Goal: Task Accomplishment & Management: Manage account settings

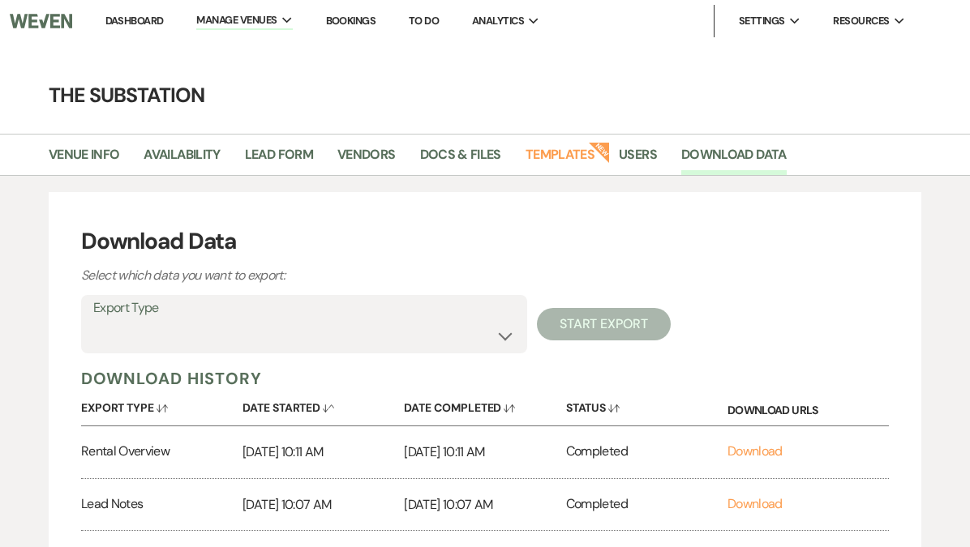
click at [140, 18] on link "Dashboard" at bounding box center [134, 21] width 58 height 14
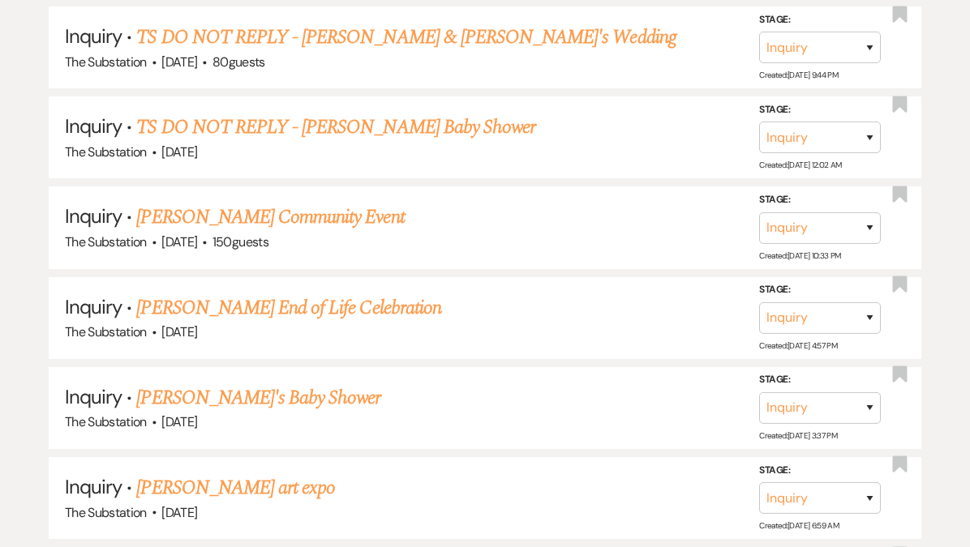
scroll to position [1077, 0]
click at [405, 303] on link "[PERSON_NAME] End of Life Celebration" at bounding box center [288, 308] width 304 height 29
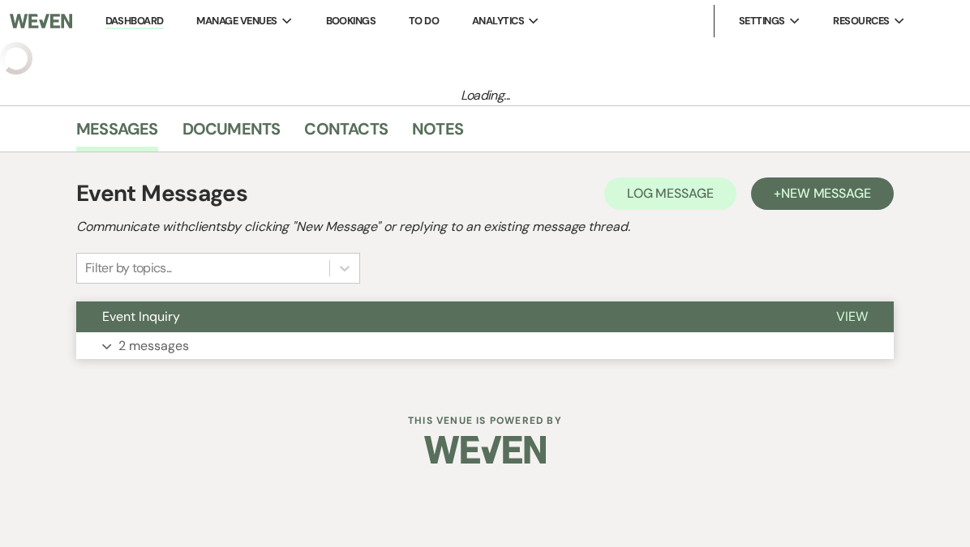
click at [383, 353] on button "Expand 2 messages" at bounding box center [484, 346] width 817 height 28
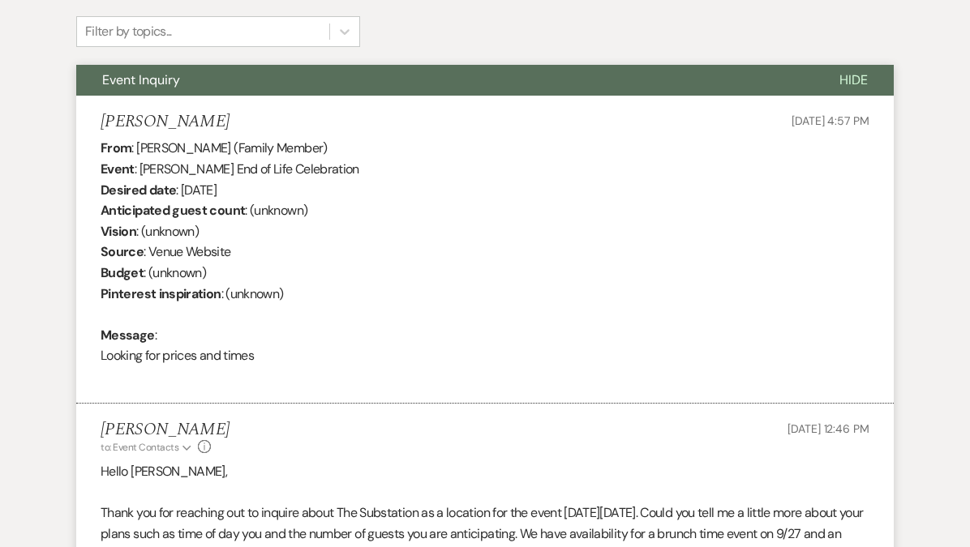
scroll to position [567, 0]
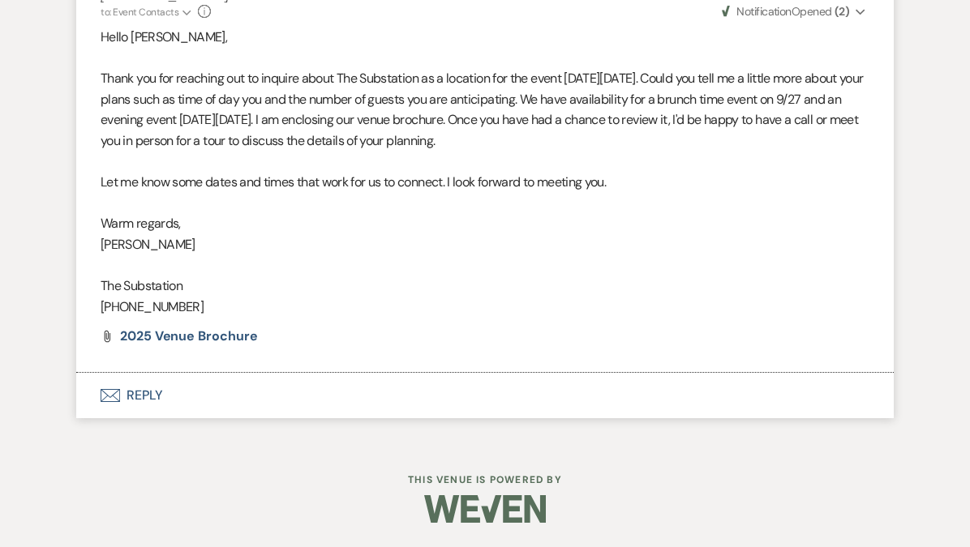
select select "5"
select select "14"
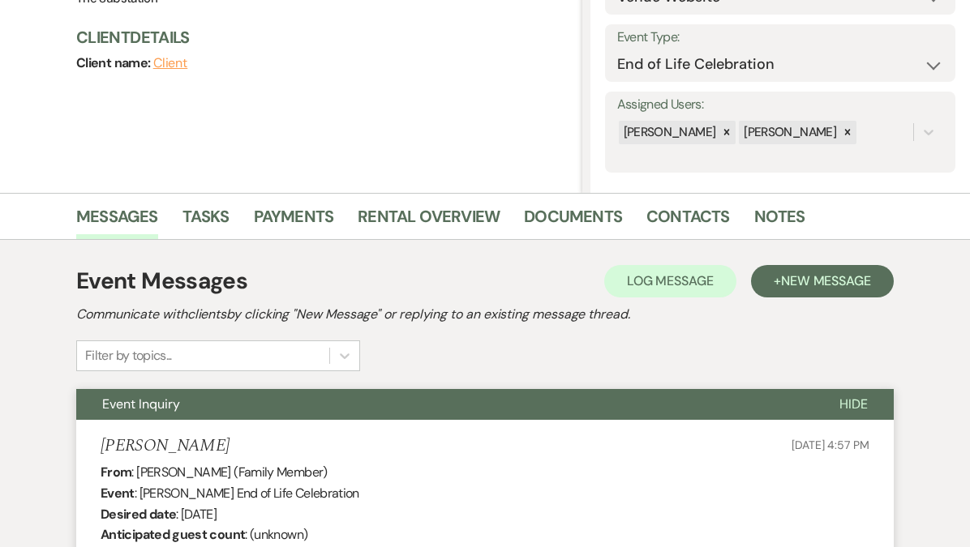
scroll to position [0, 0]
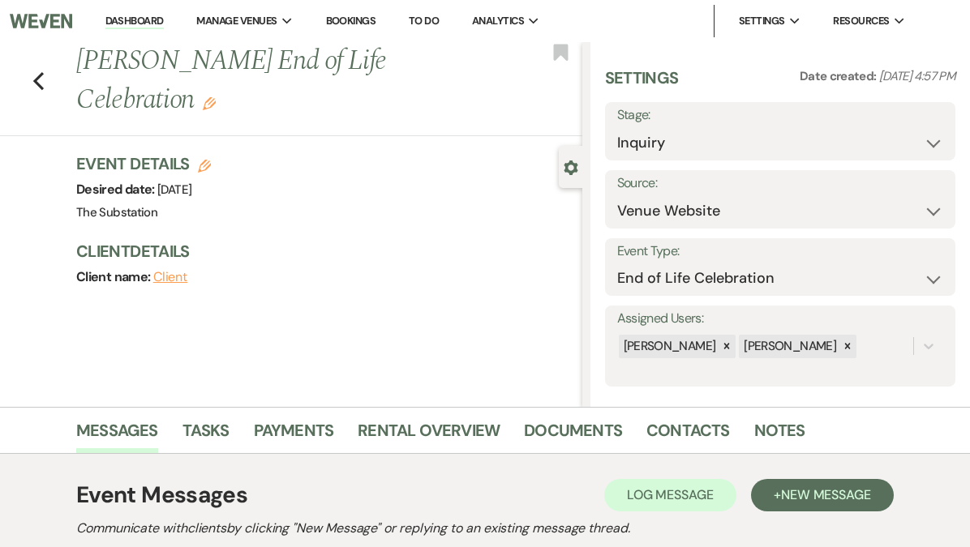
click at [140, 20] on link "Dashboard" at bounding box center [134, 21] width 58 height 15
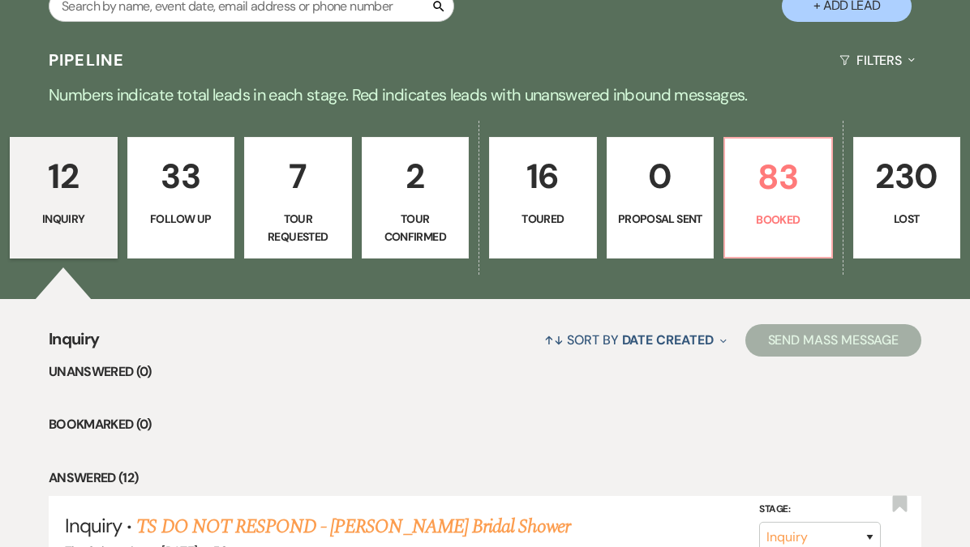
click at [546, 191] on p "16" at bounding box center [542, 176] width 87 height 54
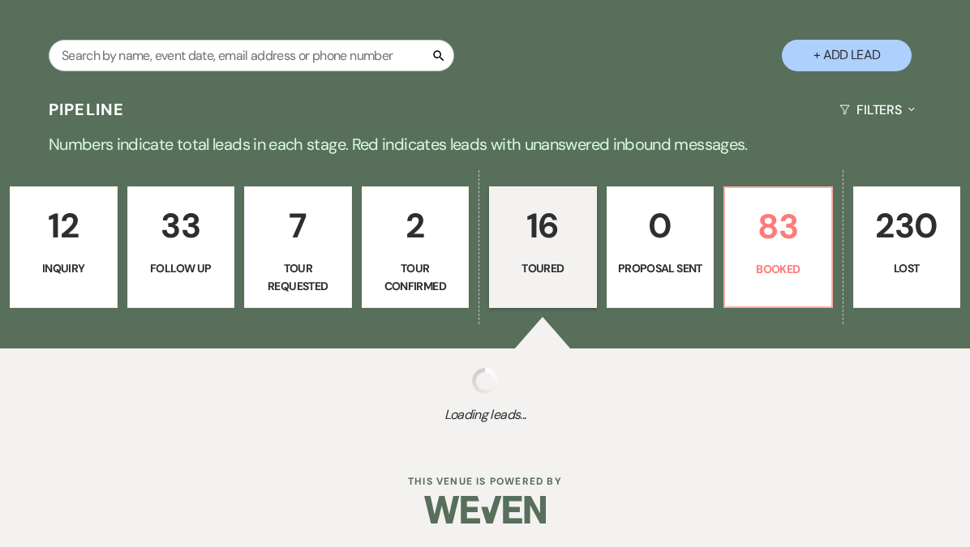
scroll to position [317, 0]
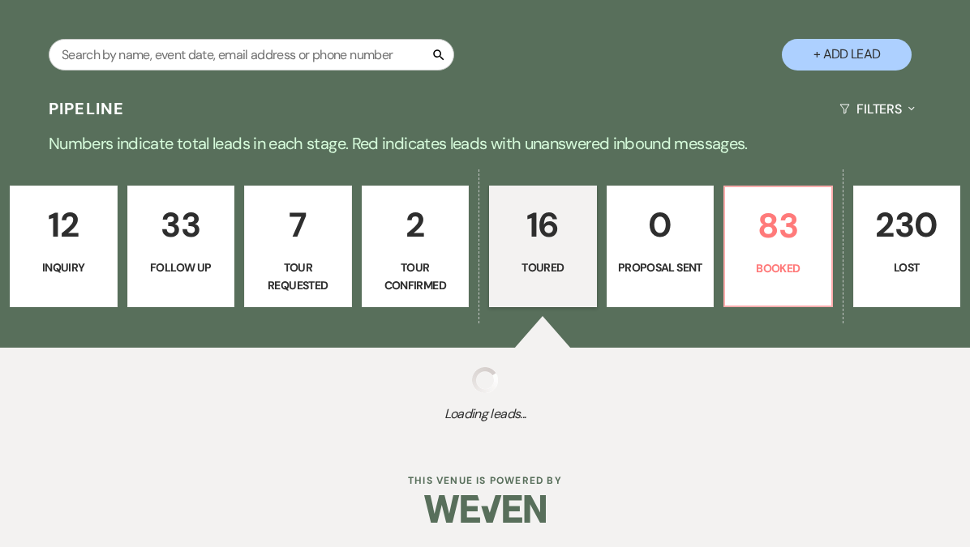
select select "5"
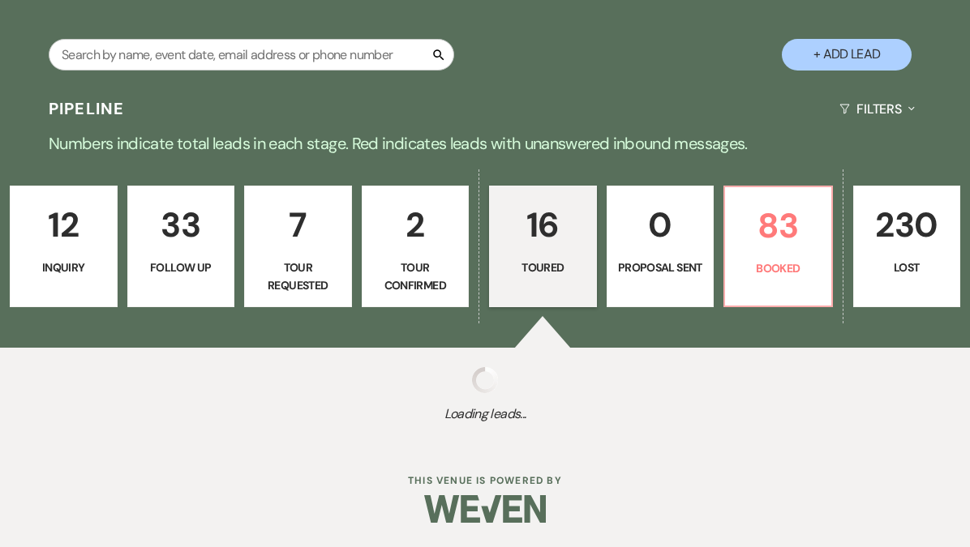
select select "5"
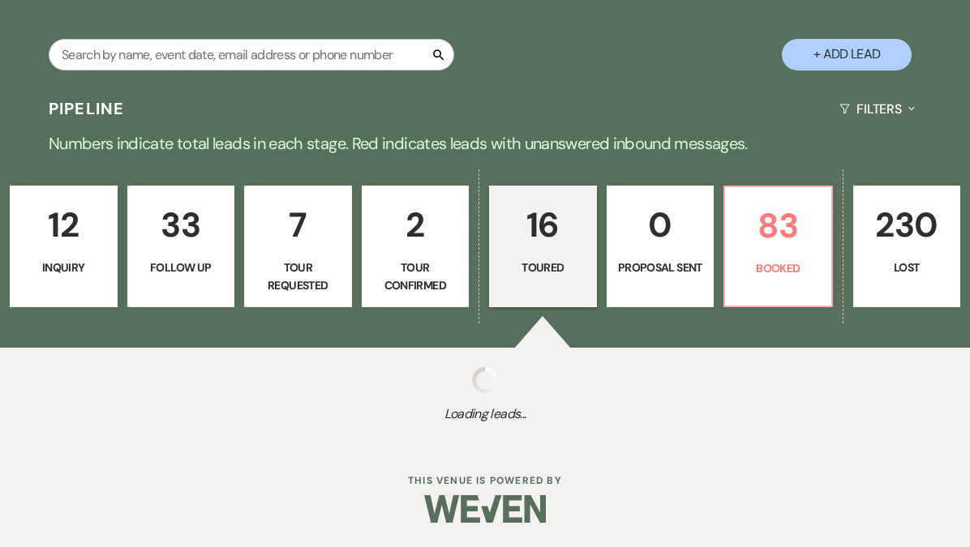
select select "5"
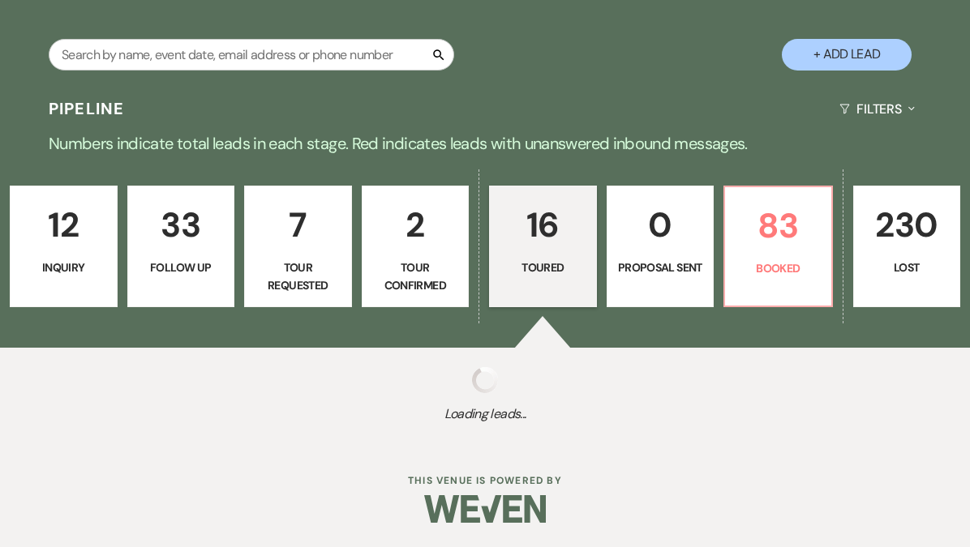
select select "5"
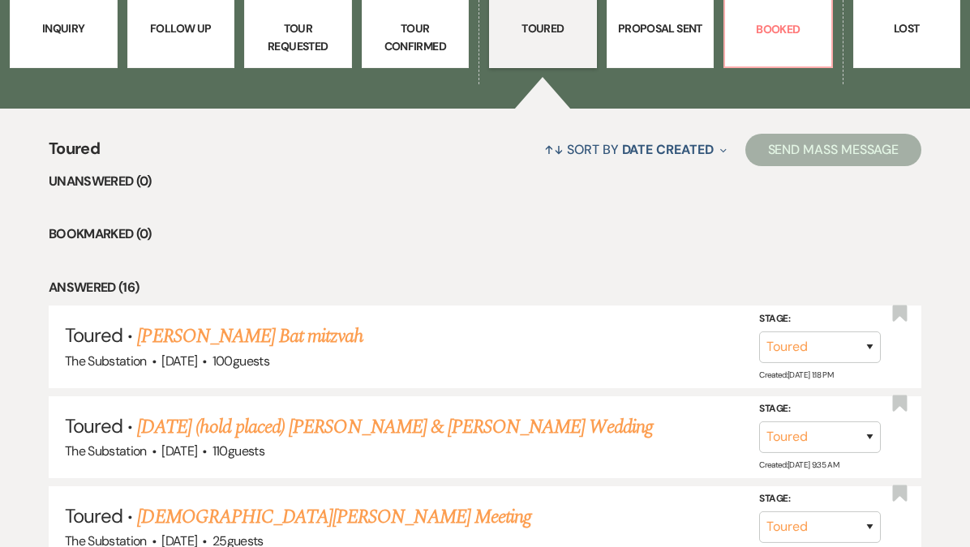
scroll to position [515, 0]
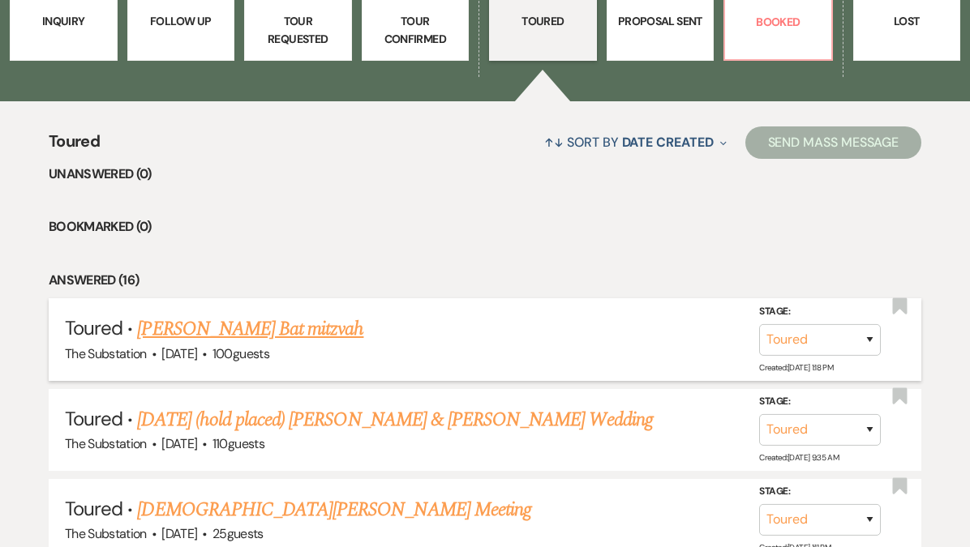
click at [255, 328] on link "[PERSON_NAME] Bat mitzvah" at bounding box center [250, 329] width 226 height 29
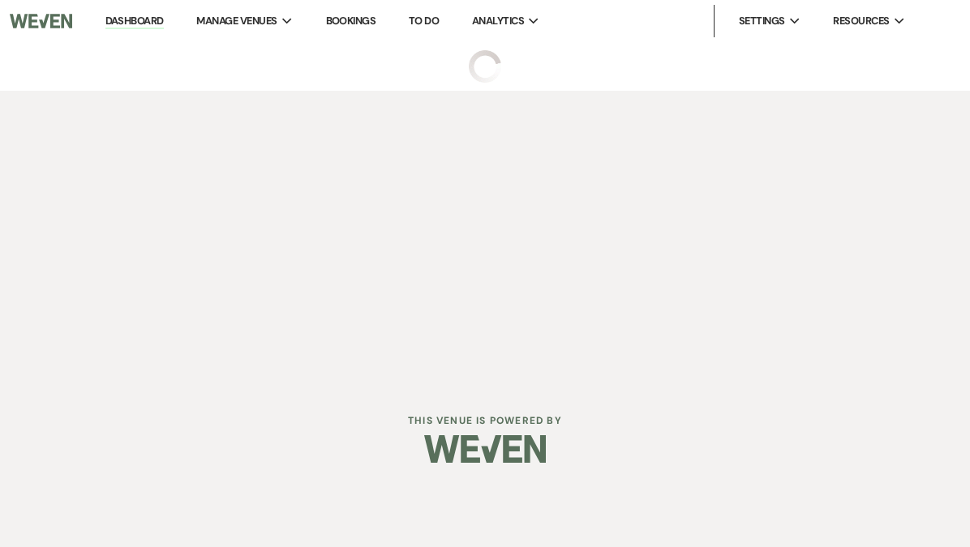
select select "5"
select select "13"
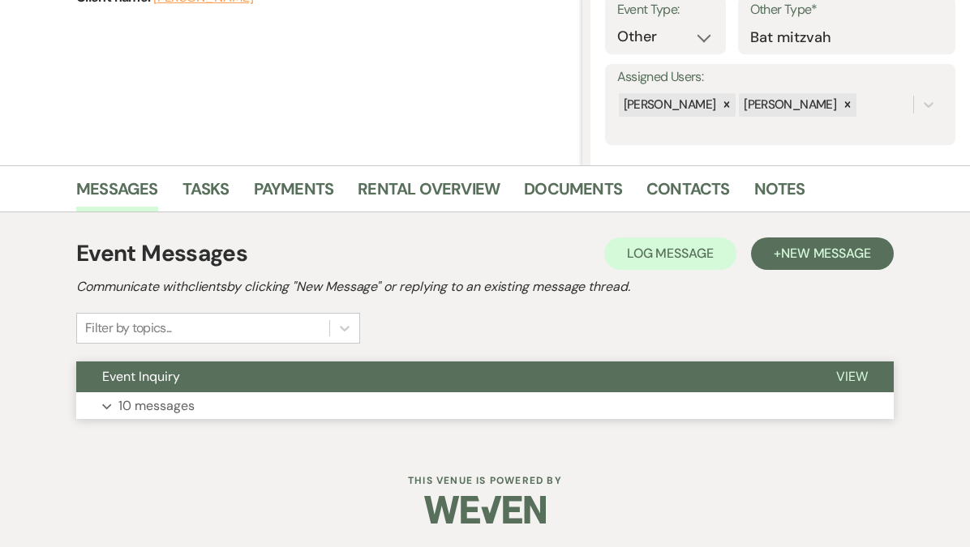
click at [410, 397] on button "Expand 10 messages" at bounding box center [484, 406] width 817 height 28
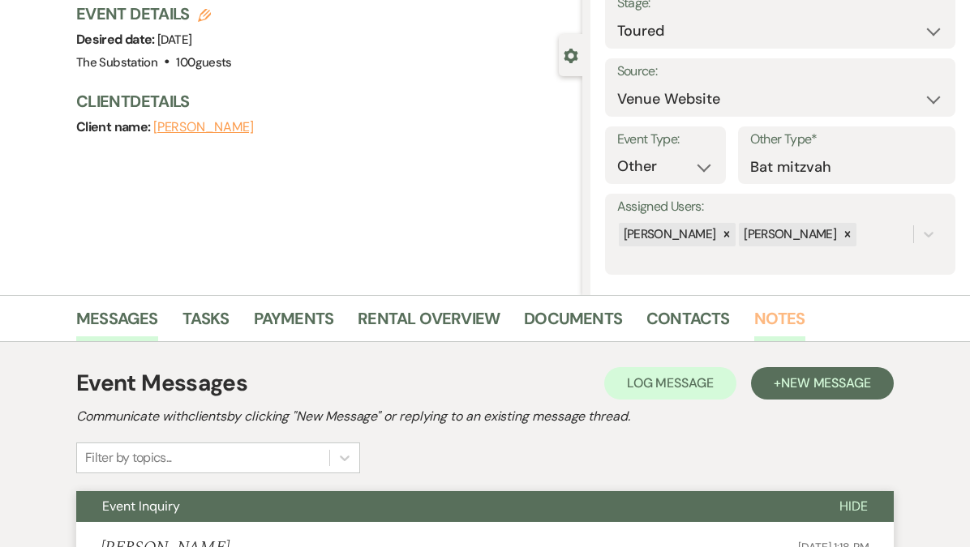
click at [776, 322] on link "Notes" at bounding box center [779, 324] width 51 height 36
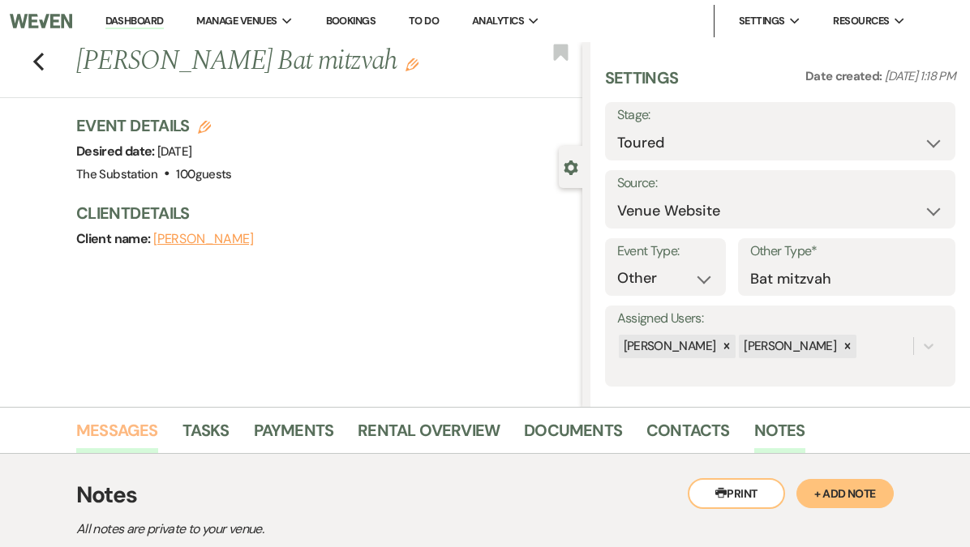
click at [122, 431] on link "Messages" at bounding box center [117, 436] width 82 height 36
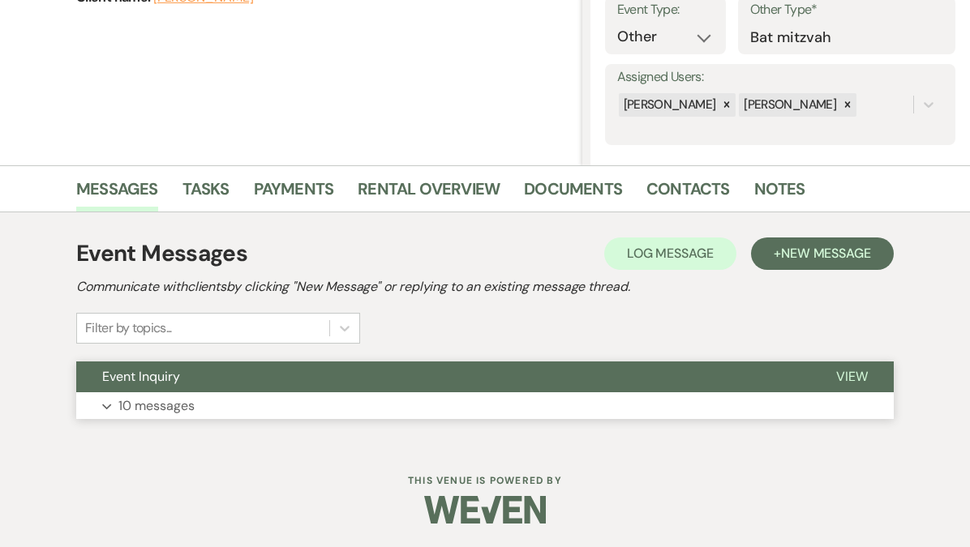
click at [178, 392] on button "Expand 10 messages" at bounding box center [484, 406] width 817 height 28
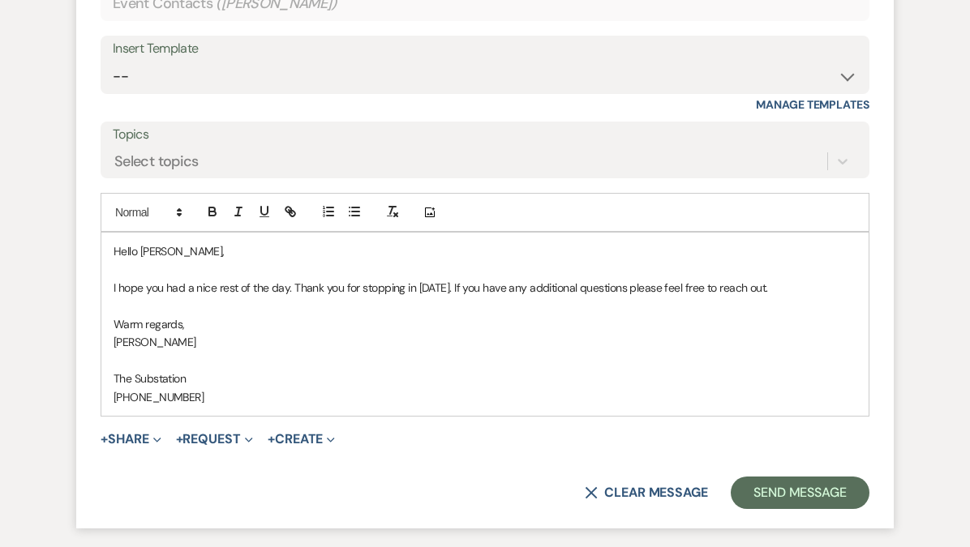
scroll to position [3250, 0]
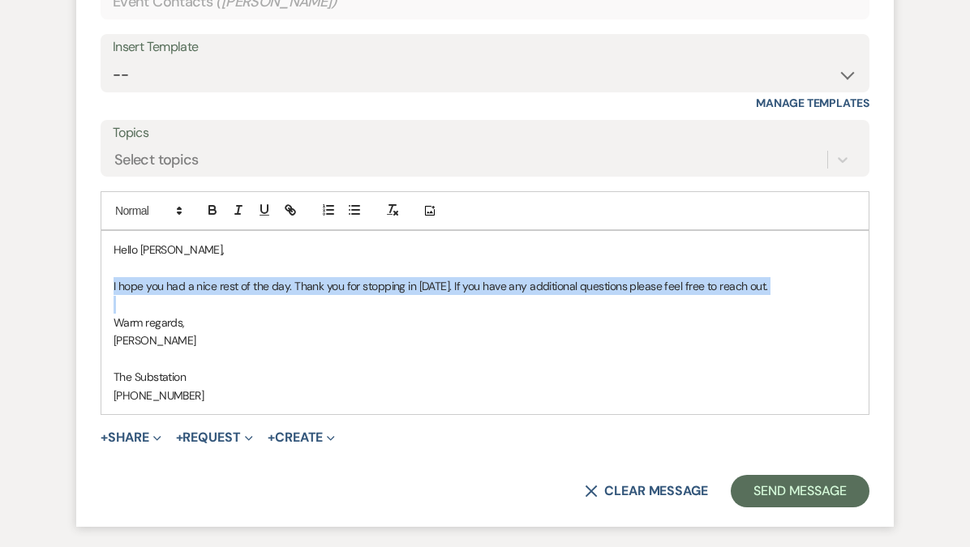
drag, startPoint x: 110, startPoint y: 297, endPoint x: 194, endPoint y: 321, distance: 87.0
click at [194, 321] on div "Hello [PERSON_NAME], I hope you had a nice rest of the day. Thank you for stopp…" at bounding box center [484, 322] width 767 height 183
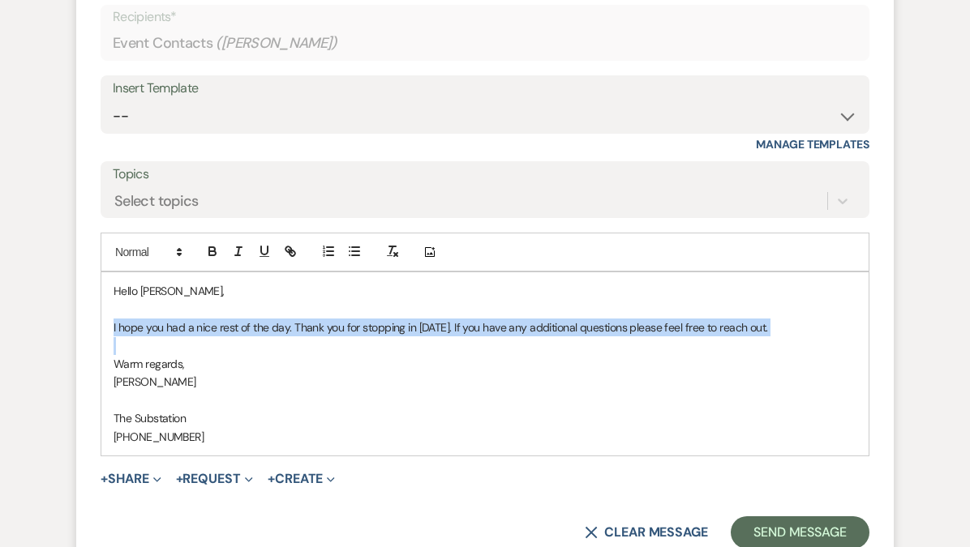
scroll to position [3232, 0]
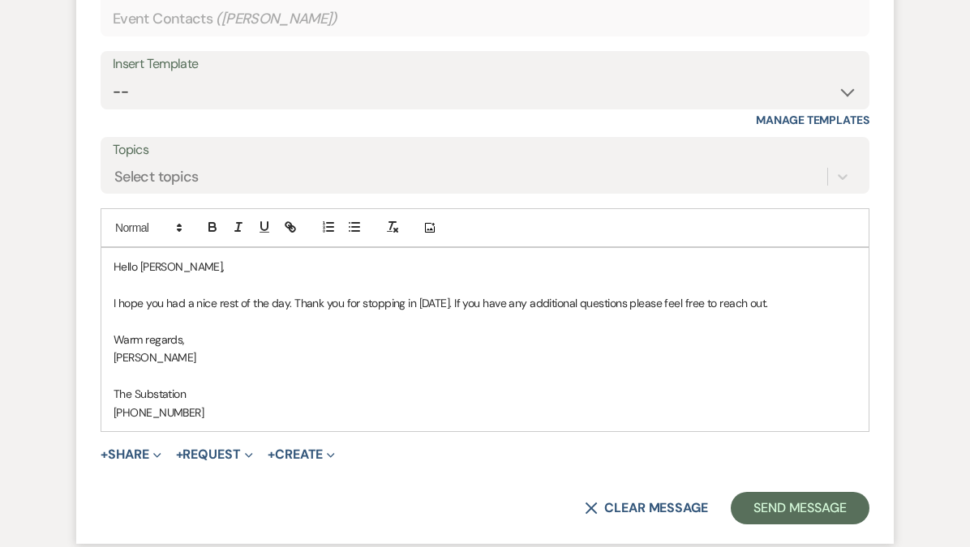
click at [229, 331] on p at bounding box center [485, 322] width 743 height 18
drag, startPoint x: 111, startPoint y: 320, endPoint x: 293, endPoint y: 320, distance: 182.4
click at [293, 320] on div "Hello [PERSON_NAME], I hope you had a nice rest of the day. Thank you for stopp…" at bounding box center [484, 339] width 767 height 183
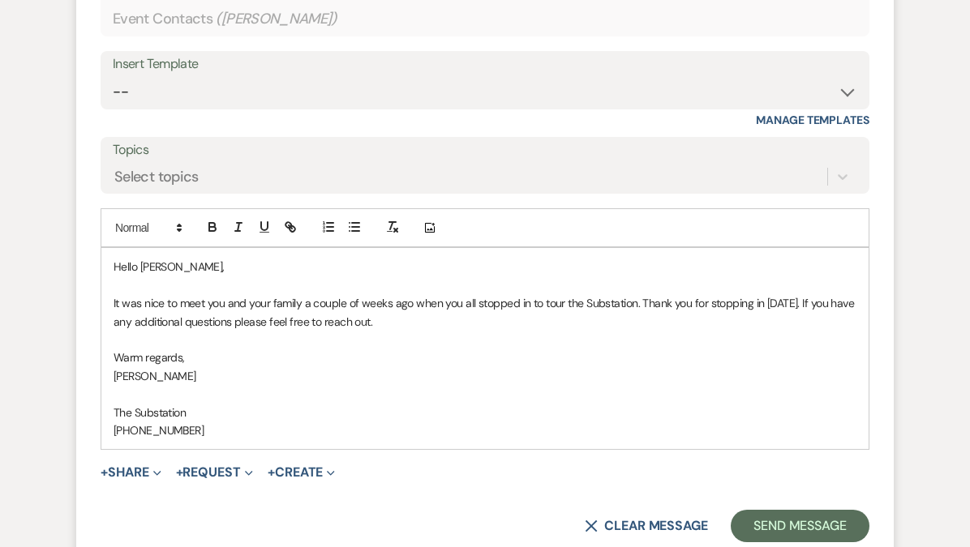
click at [567, 323] on p "It was nice to meet you and your family a couple of weeks ago when you all stop…" at bounding box center [485, 312] width 743 height 36
drag, startPoint x: 638, startPoint y: 319, endPoint x: 638, endPoint y: 336, distance: 16.2
click at [638, 331] on p "It was nice to meet you and your family a couple of weeks ago when you all stop…" at bounding box center [485, 312] width 743 height 36
click at [723, 324] on p "It was nice to meet you and your family a couple of weeks ago when you all stop…" at bounding box center [485, 312] width 743 height 36
click at [285, 331] on p "It was nice to meet you and your family a couple of weeks ago when you all stop…" at bounding box center [485, 312] width 743 height 36
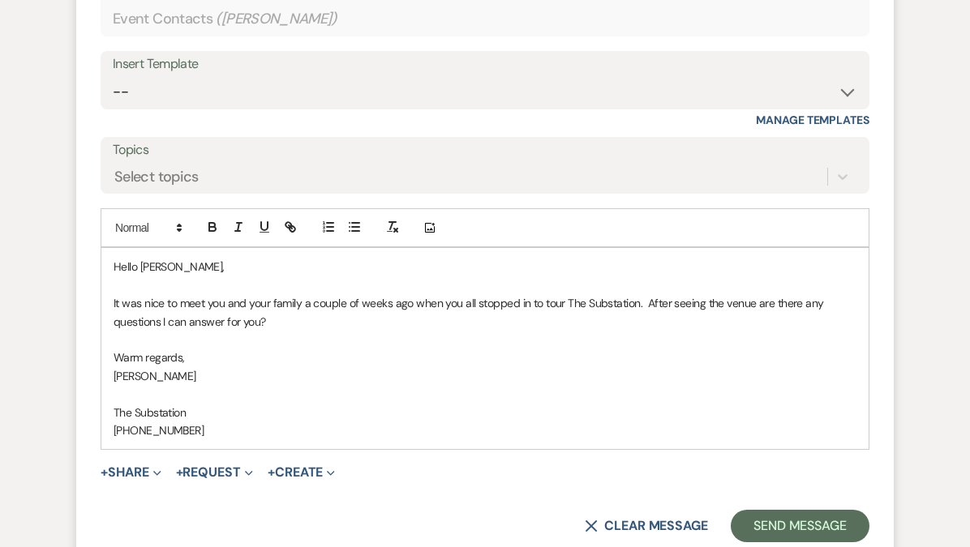
click at [259, 331] on p "It was nice to meet you and your family a couple of weeks ago when you all stop…" at bounding box center [485, 312] width 743 height 36
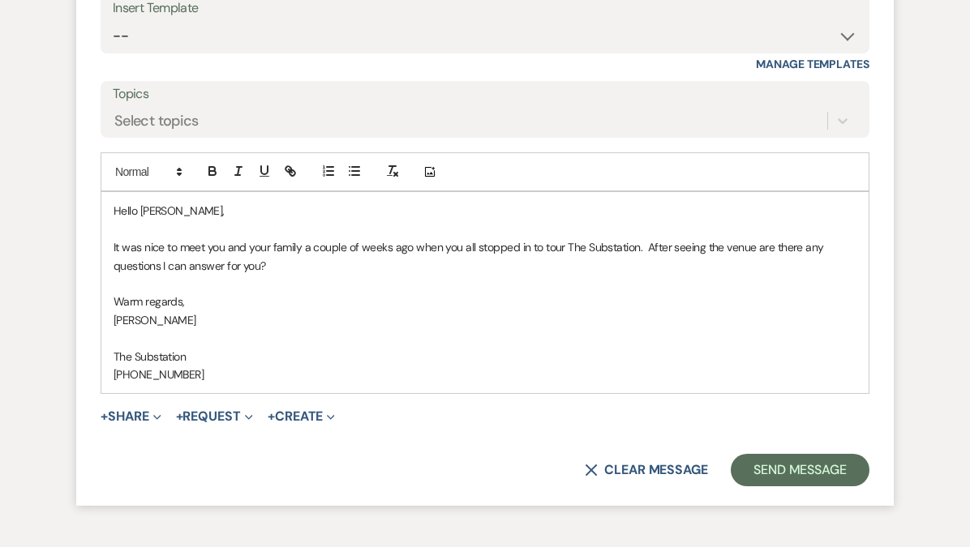
scroll to position [3290, 0]
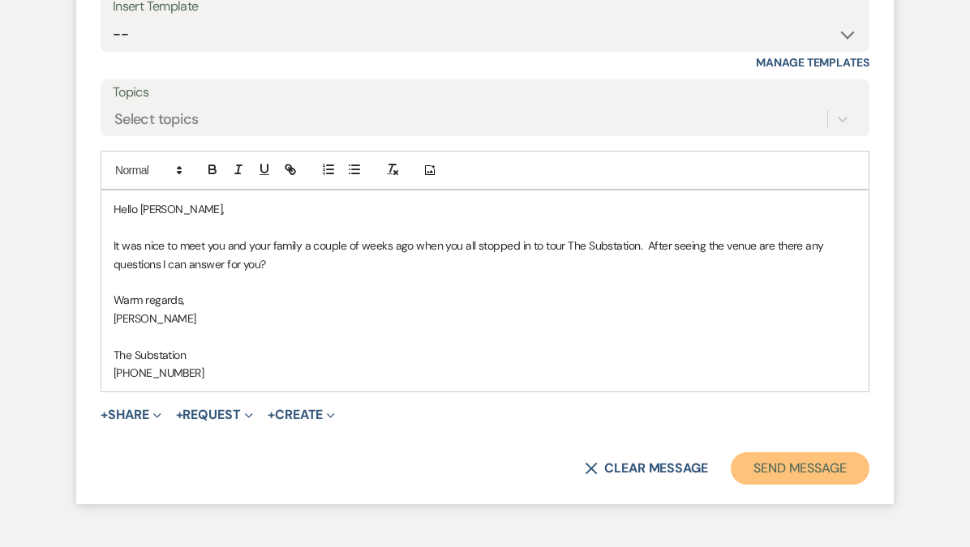
click at [772, 481] on button "Send Message" at bounding box center [799, 468] width 139 height 32
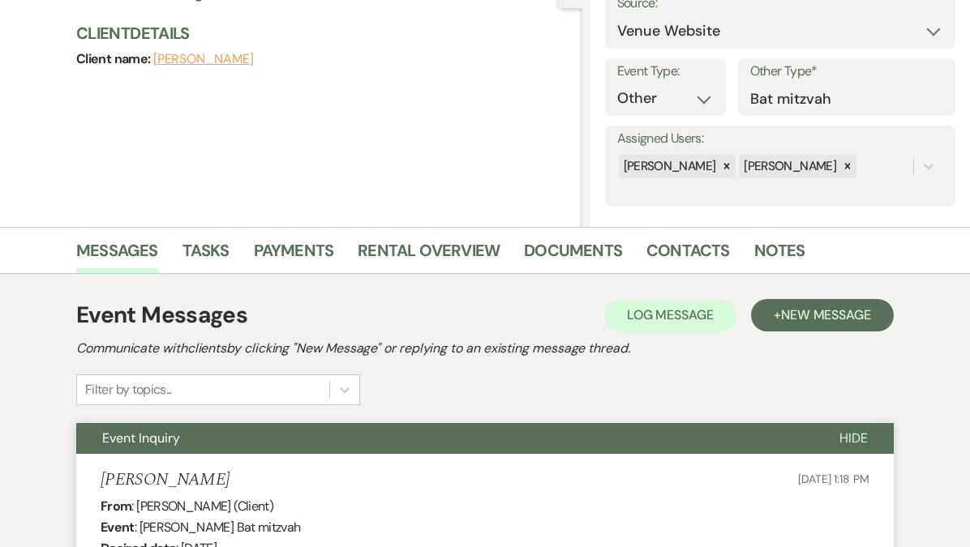
scroll to position [0, 0]
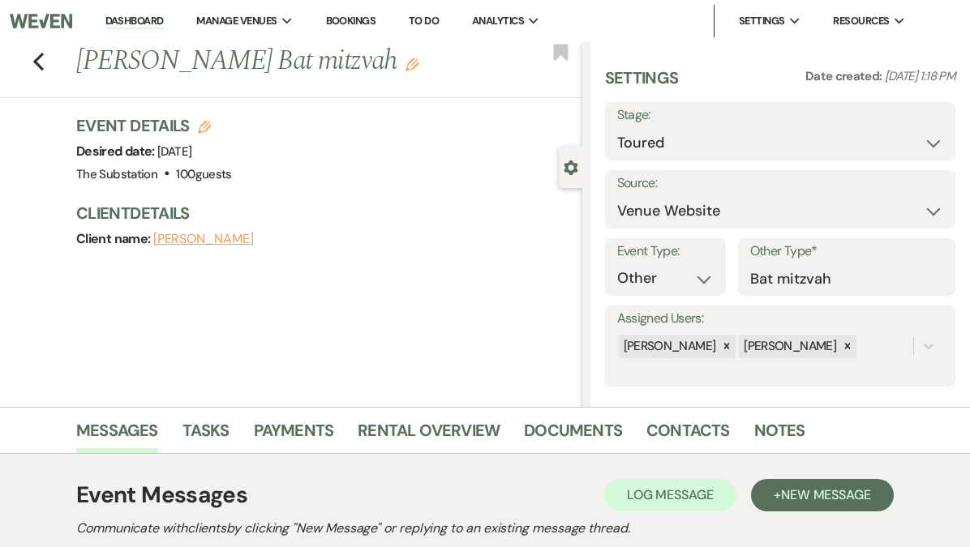
click at [141, 22] on link "Dashboard" at bounding box center [134, 21] width 58 height 15
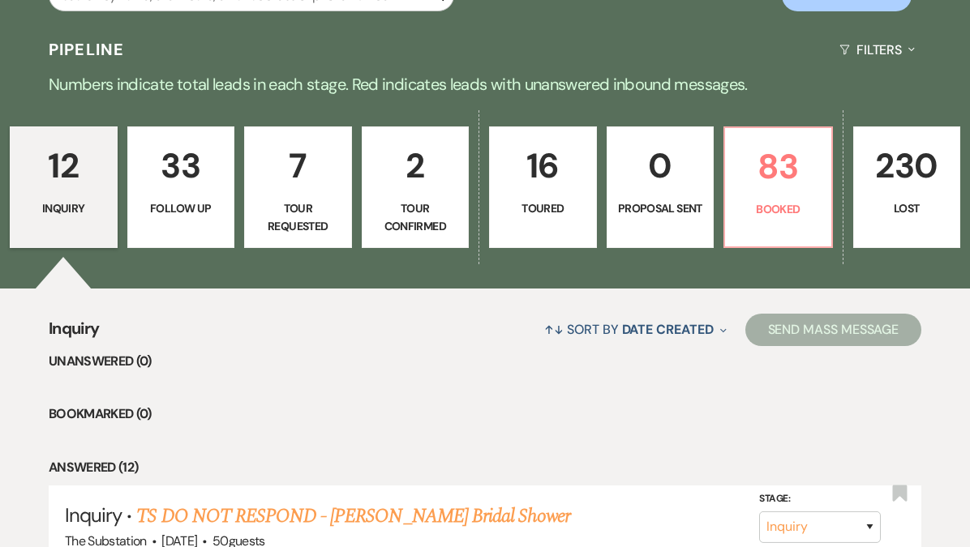
scroll to position [328, 0]
click at [197, 187] on p "33" at bounding box center [181, 166] width 87 height 54
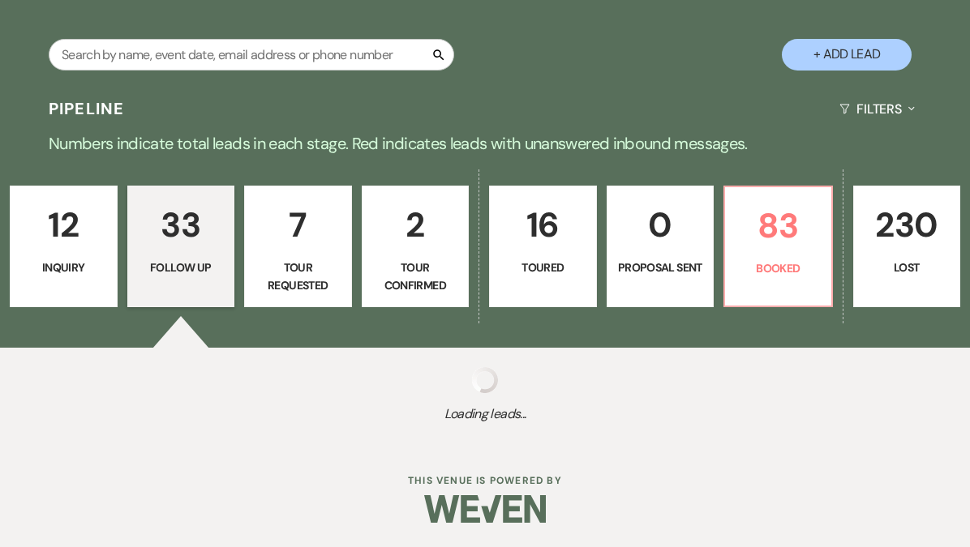
select select "9"
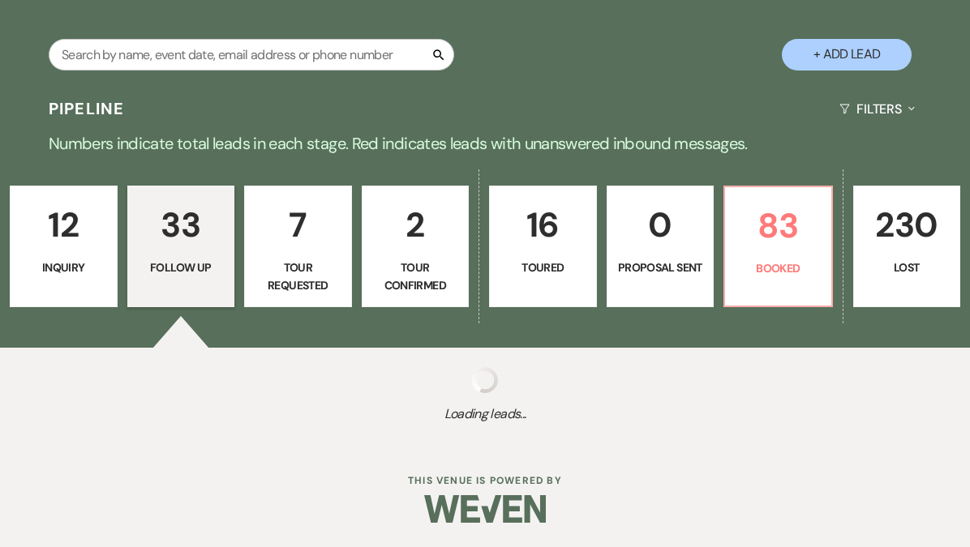
select select "9"
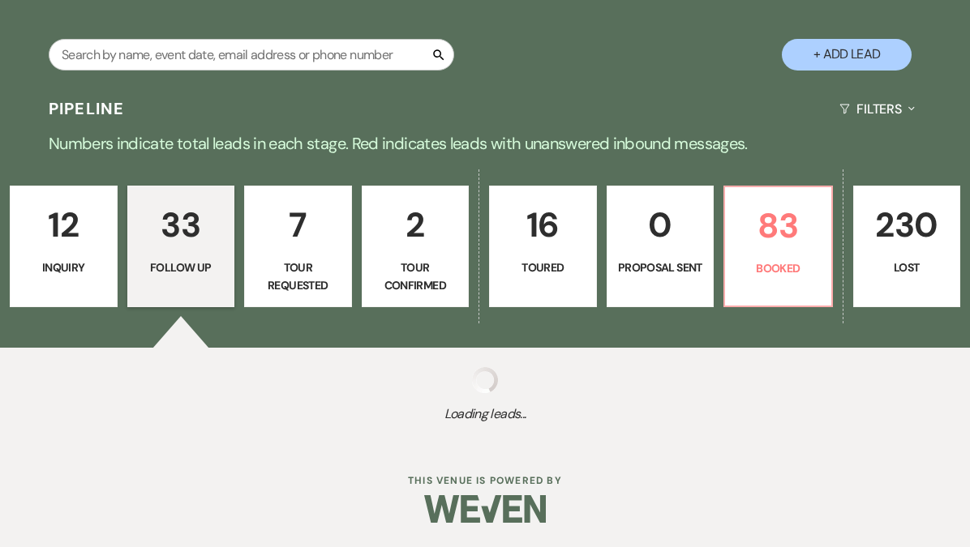
select select "9"
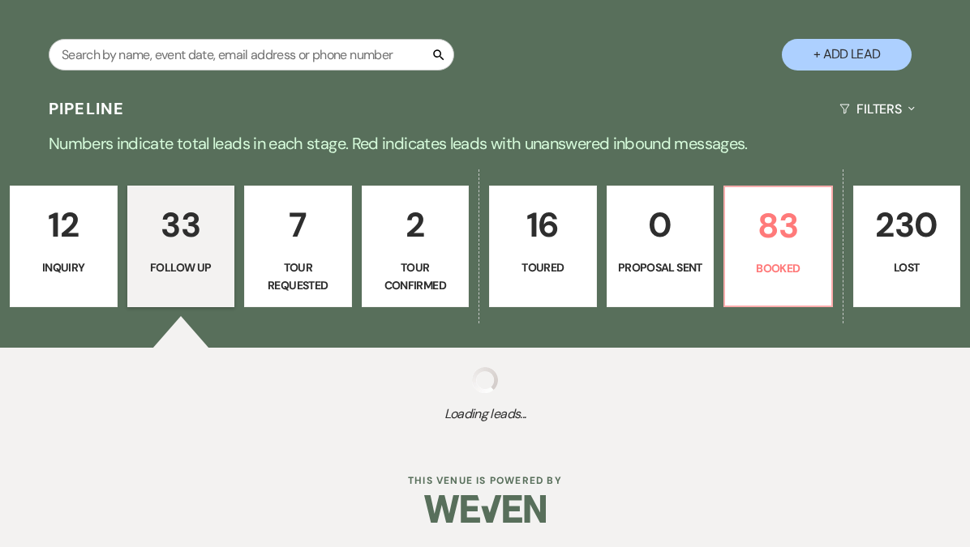
select select "9"
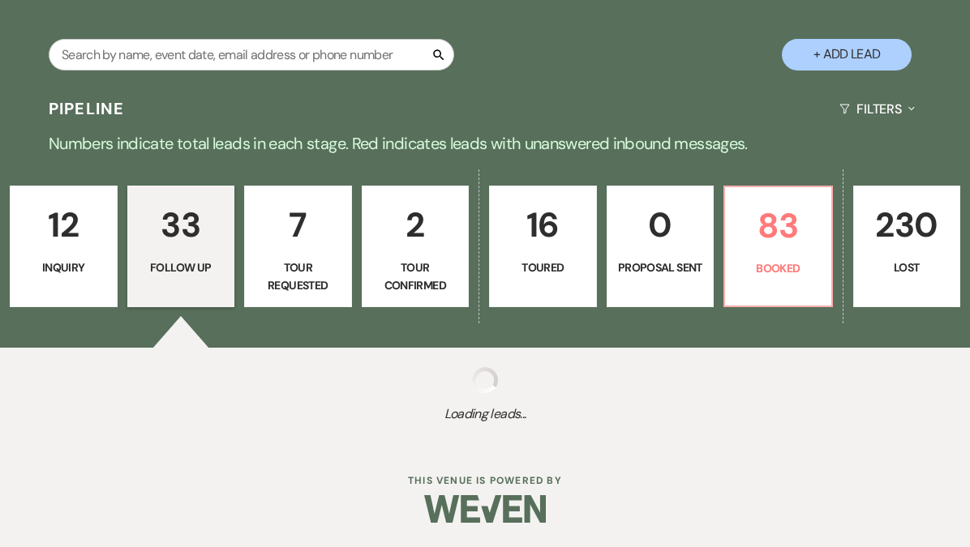
select select "9"
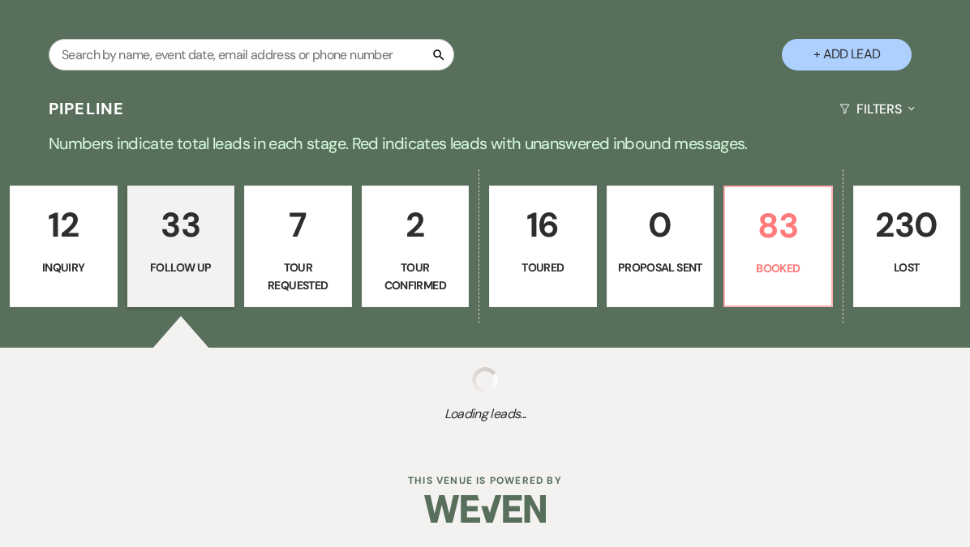
select select "9"
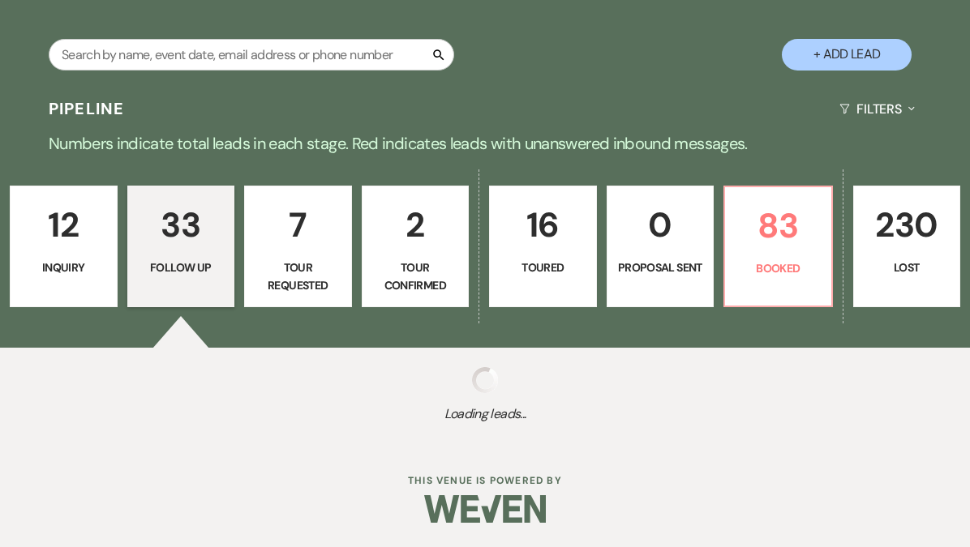
select select "9"
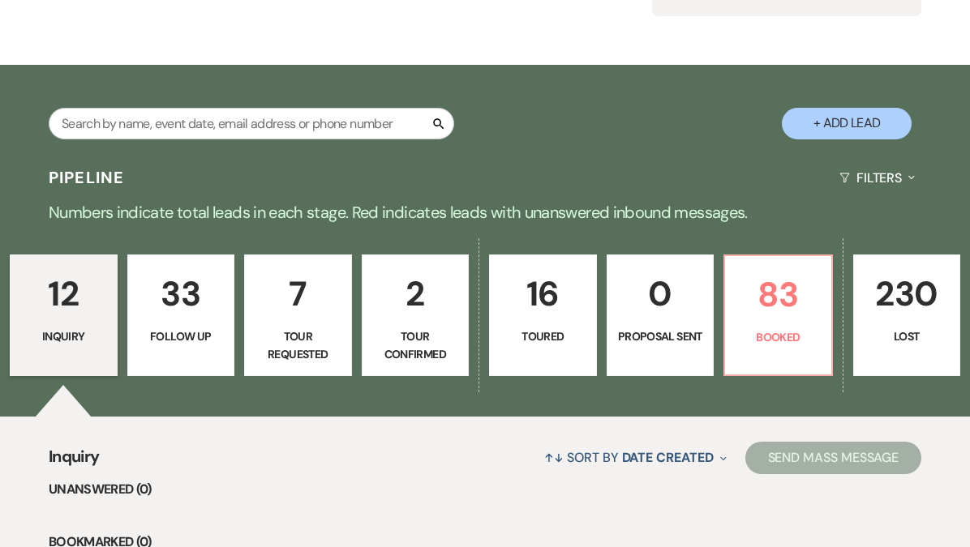
scroll to position [348, 0]
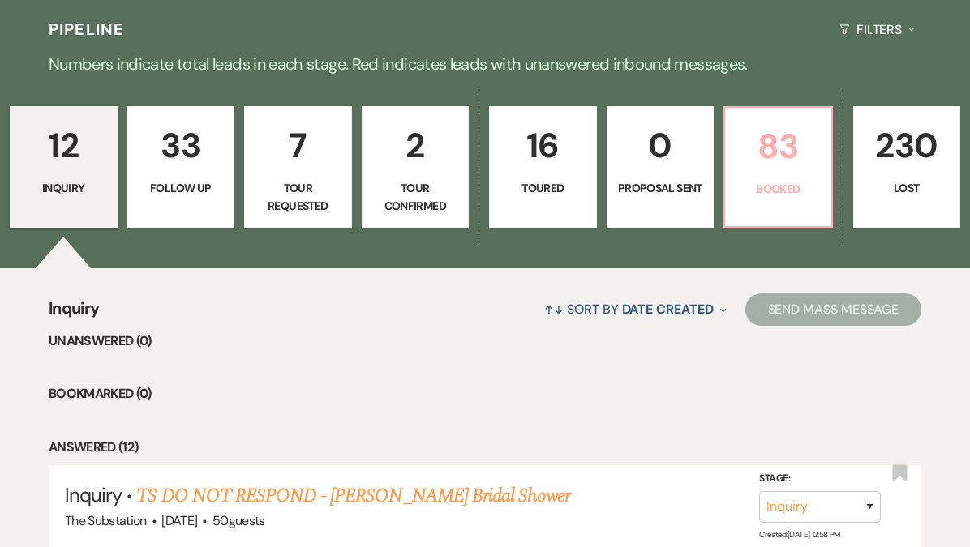
click at [767, 164] on p "83" at bounding box center [778, 146] width 87 height 54
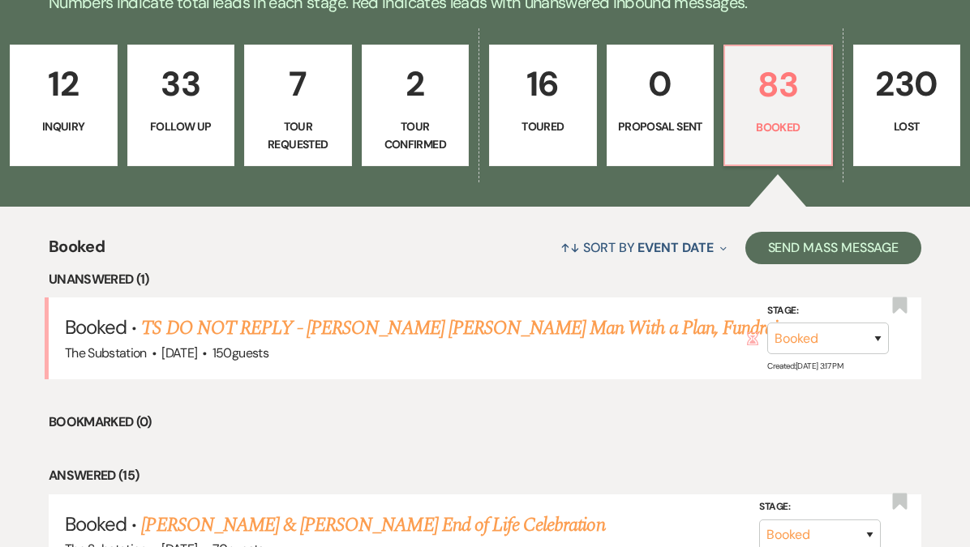
scroll to position [400, 0]
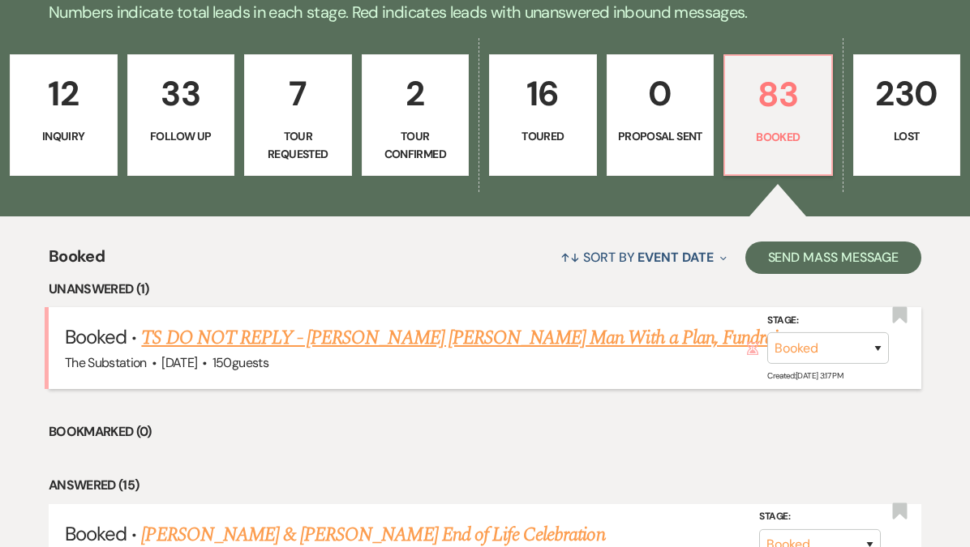
click at [751, 349] on icon "Hour Glass" at bounding box center [752, 348] width 13 height 13
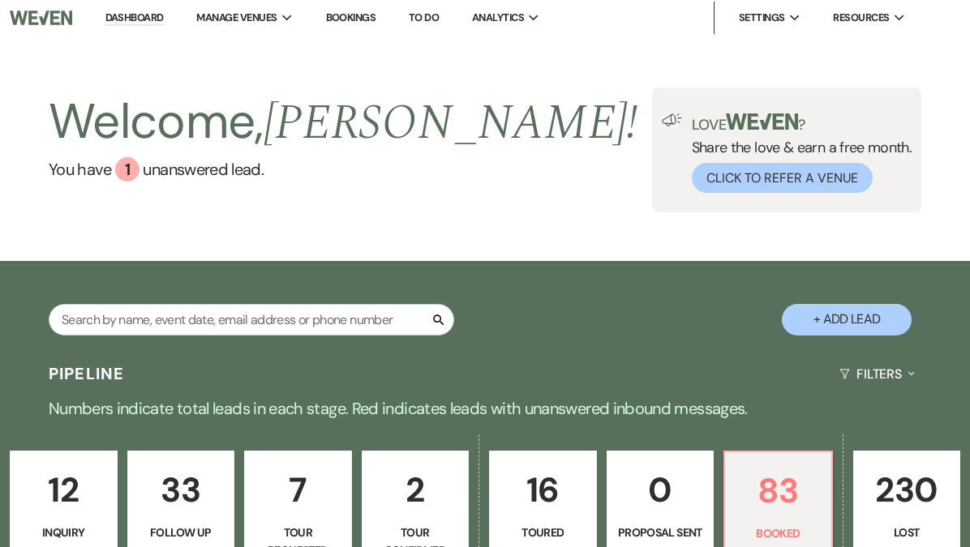
scroll to position [0, 0]
